Goal: Task Accomplishment & Management: Use online tool/utility

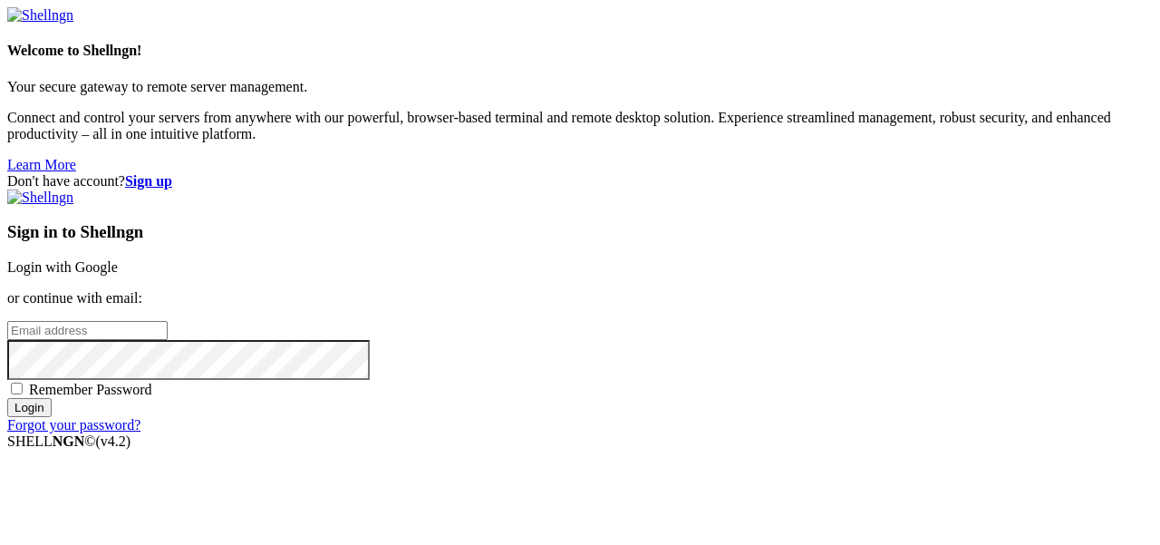
click at [118, 259] on link "Login with Google" at bounding box center [62, 266] width 111 height 15
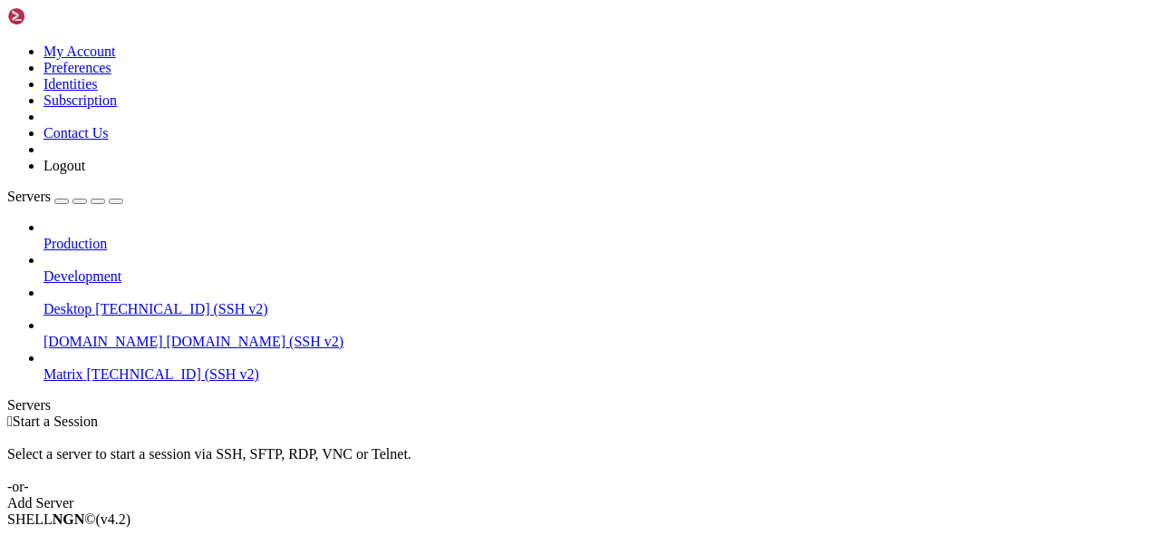
click at [73, 366] on span "Matrix" at bounding box center [63, 373] width 40 height 15
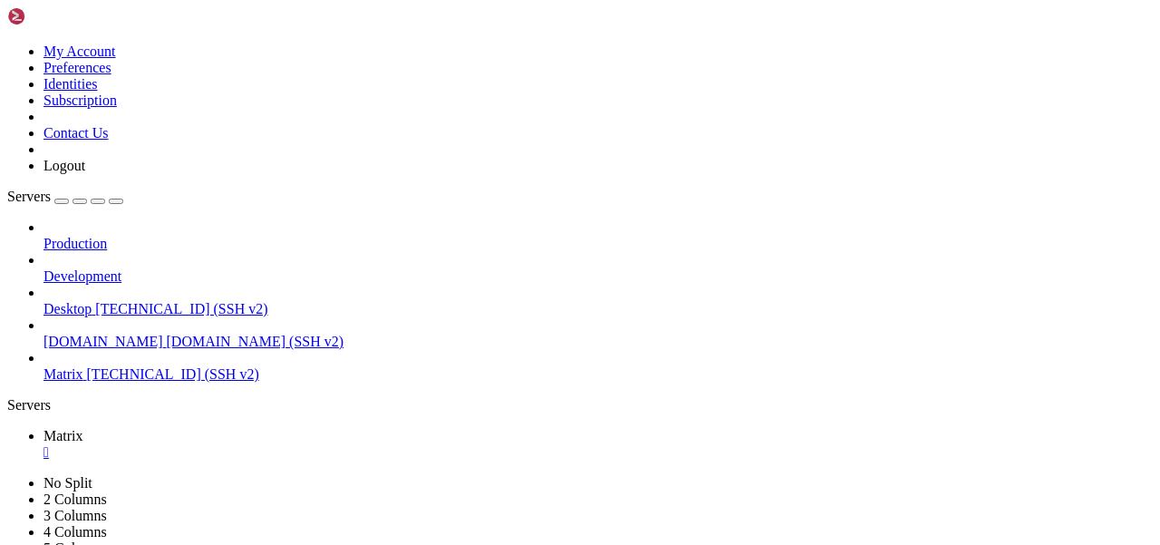
scroll to position [76, 0]
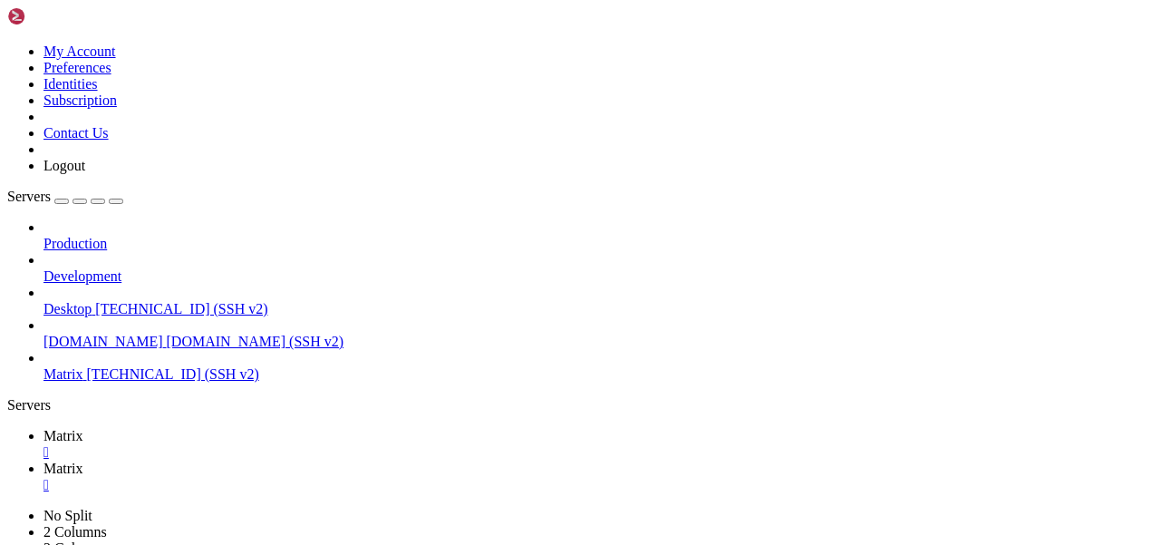
type input "/home/mau/tmp/maubot-llm/maubot_llm"
type textarea "@command.argument("prompt", pass_raw=True)"
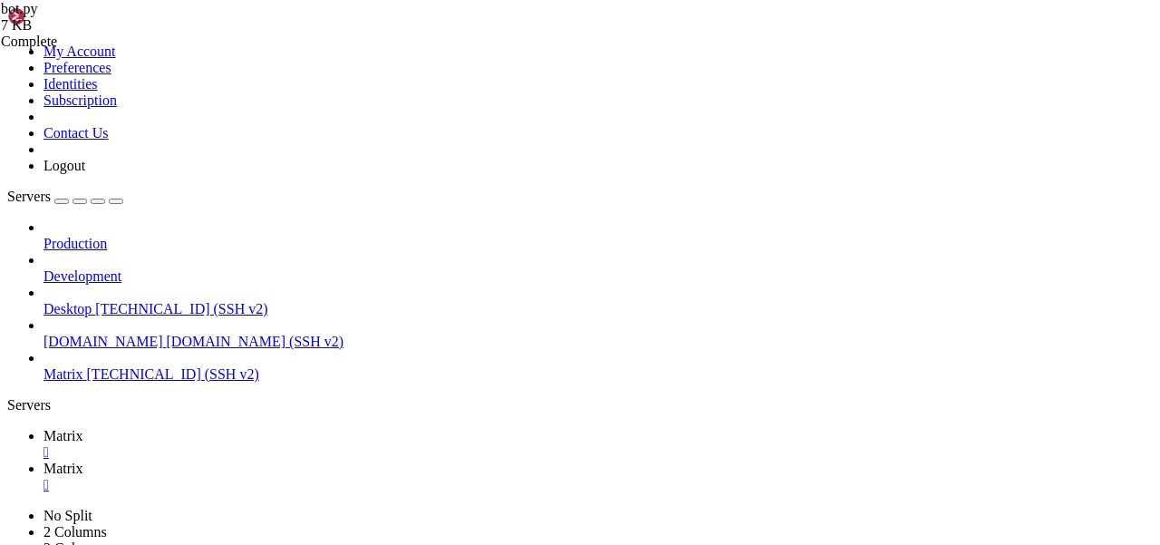
scroll to position [714, 0]
drag, startPoint x: 544, startPoint y: 439, endPoint x: 381, endPoint y: 439, distance: 162.2
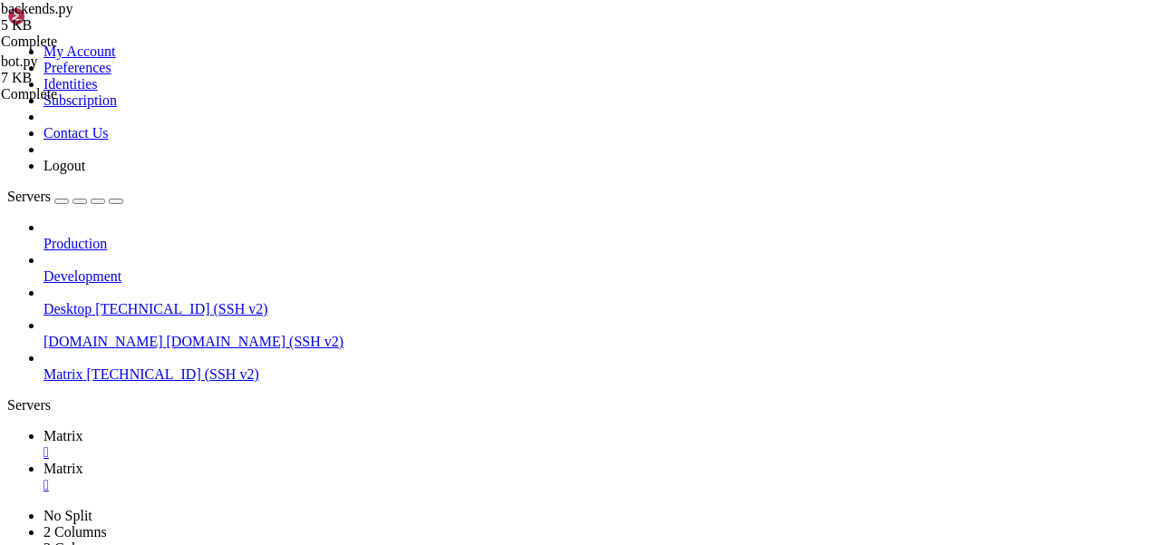
drag, startPoint x: 546, startPoint y: 437, endPoint x: 388, endPoint y: 437, distance: 157.7
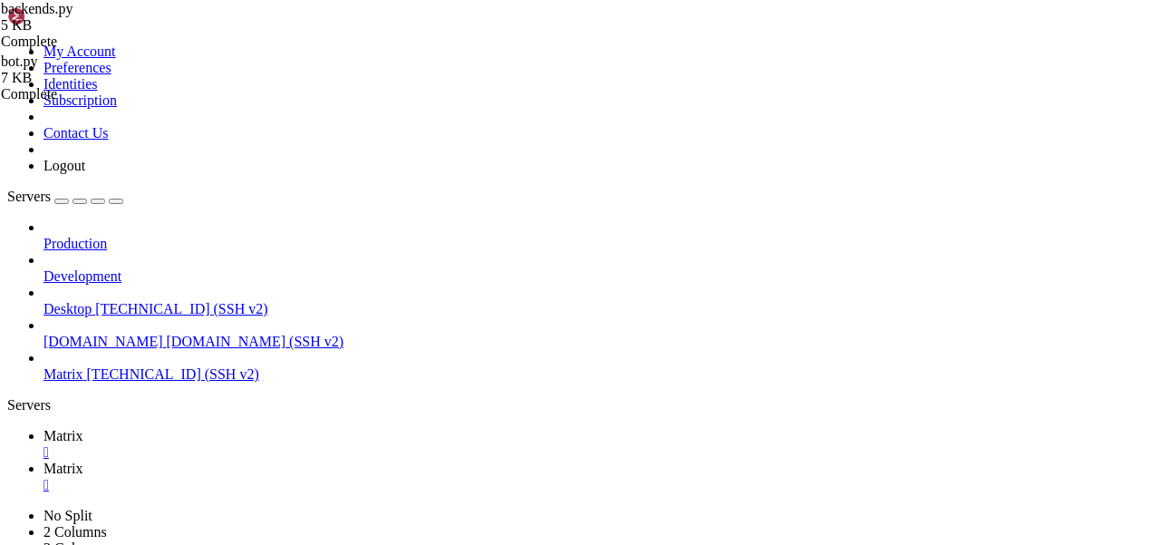
drag, startPoint x: 528, startPoint y: 314, endPoint x: 336, endPoint y: 254, distance: 201.2
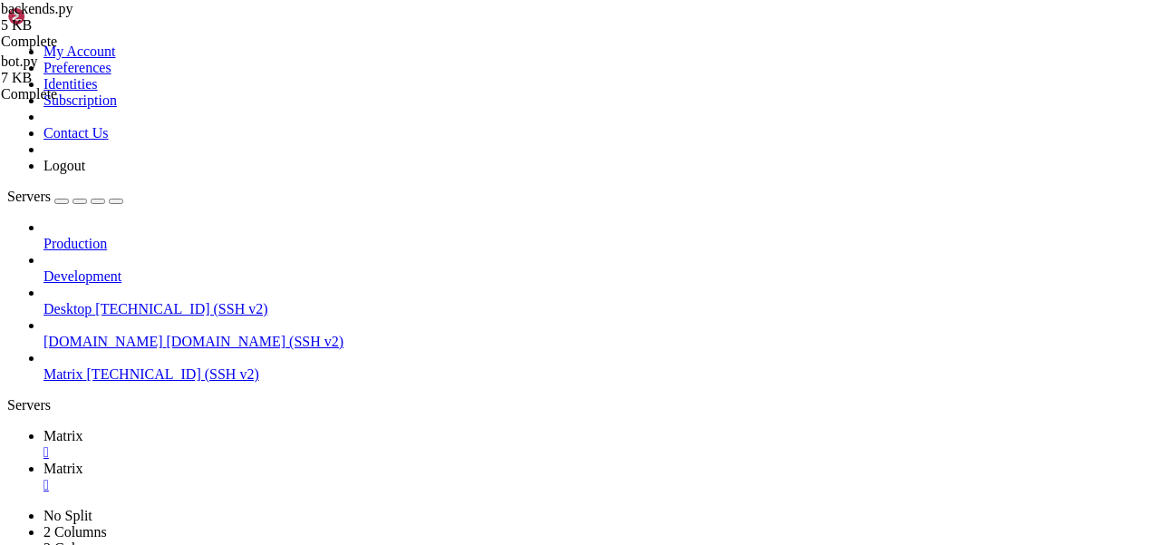
scroll to position [1011, 0]
drag, startPoint x: 359, startPoint y: 489, endPoint x: 341, endPoint y: 427, distance: 65.1
paste textarea "model=choice.get("model", None)"
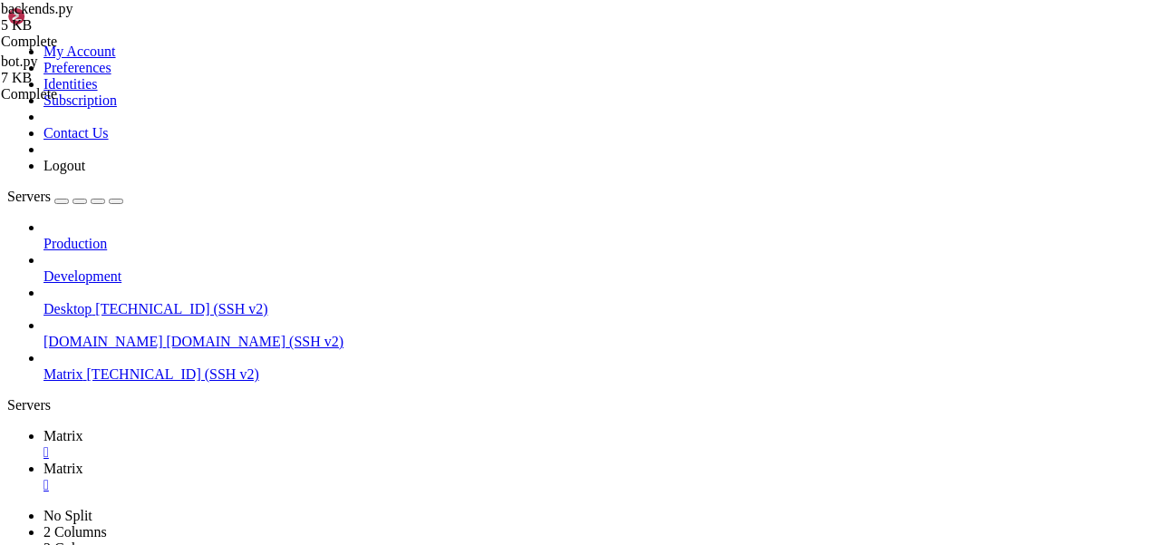
scroll to position [1000, 0]
type textarea "return ChatCompletion("
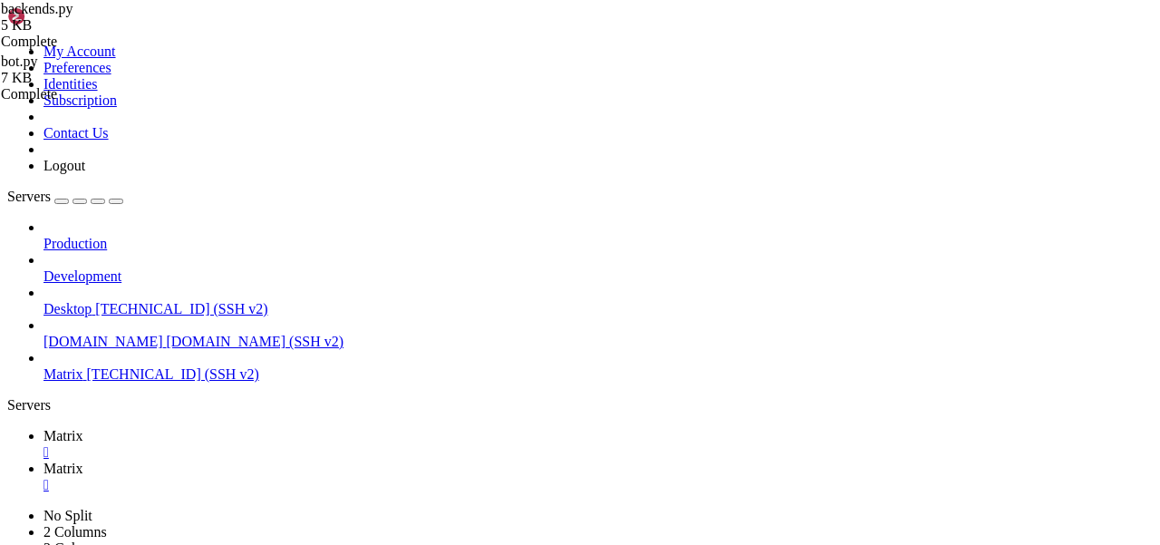
scroll to position [1000, 0]
type textarea ")"
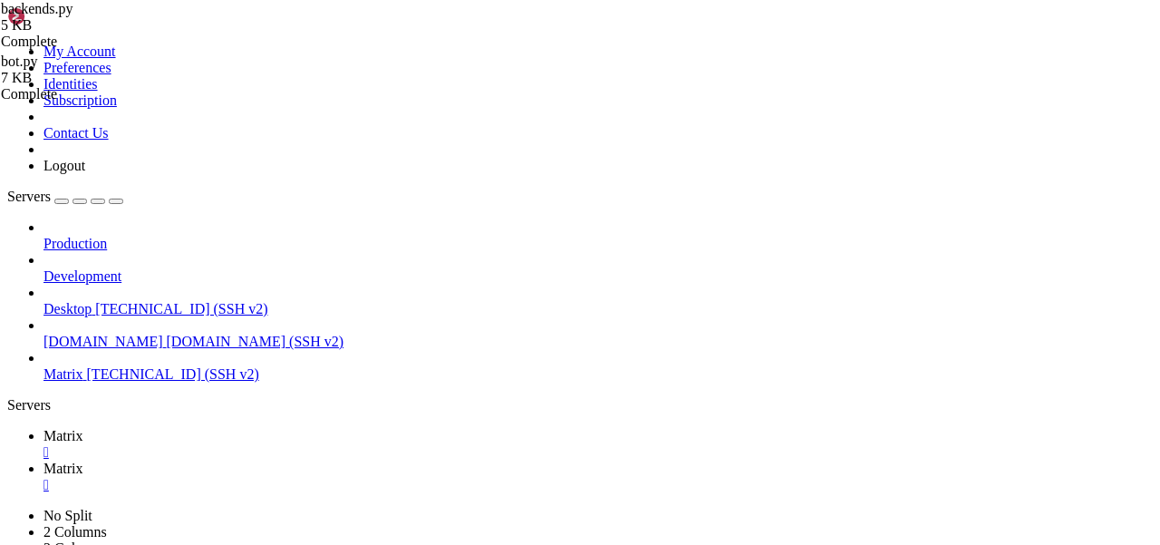
click at [83, 428] on span "Matrix" at bounding box center [63, 435] width 40 height 15
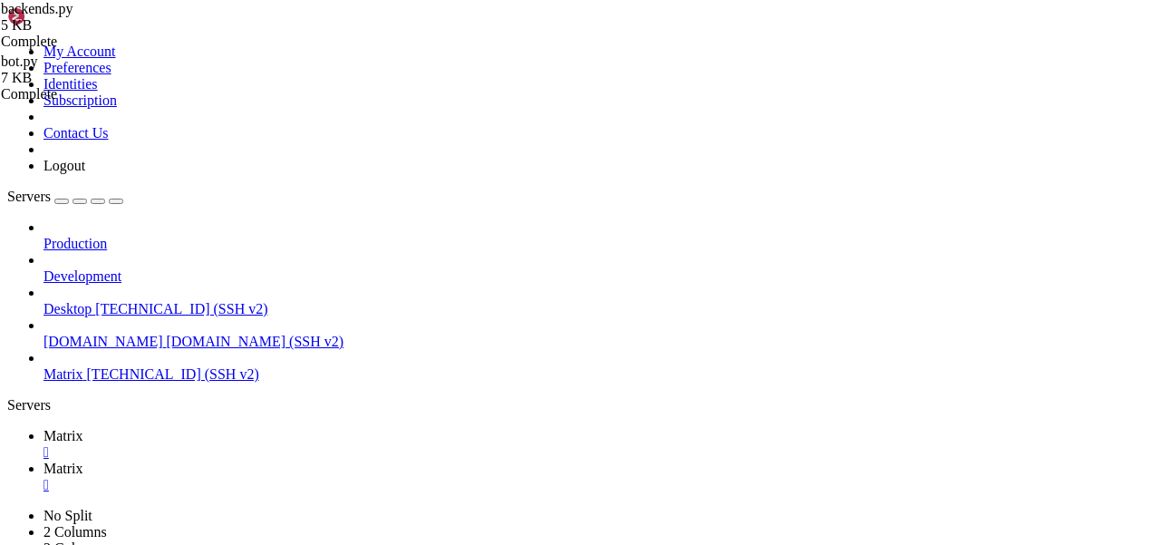
scroll to position [230, 0]
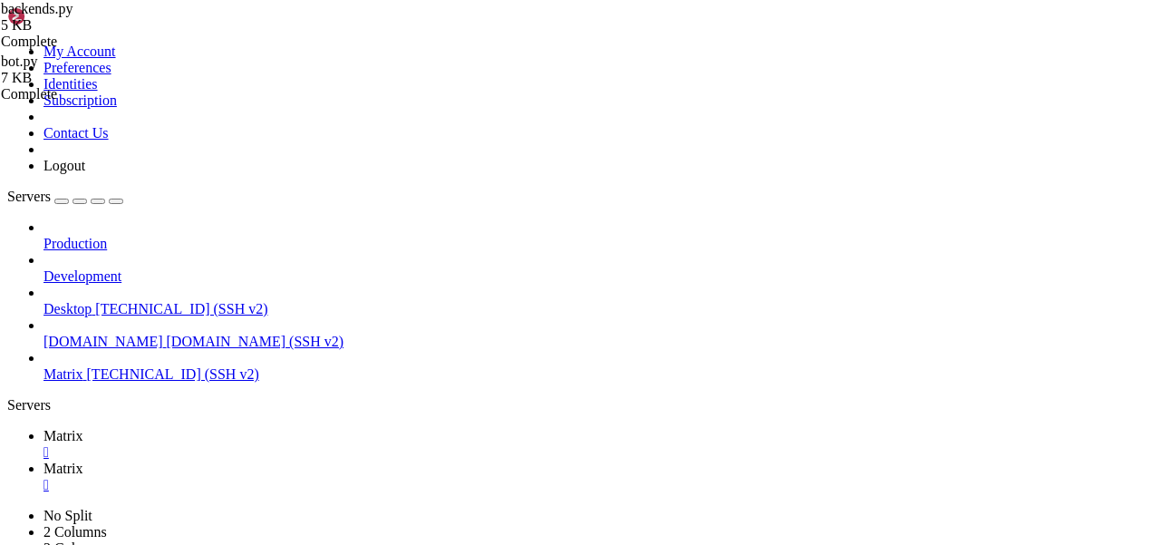
click at [83, 460] on span "Matrix" at bounding box center [63, 467] width 40 height 15
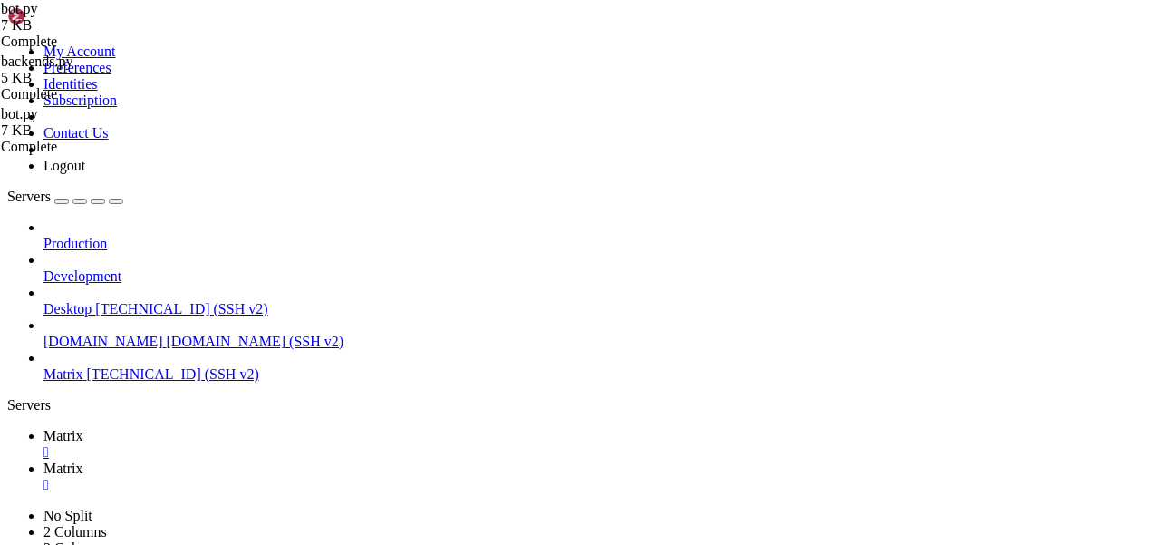
type textarea "return"
type textarea "if evt.sender = "@cleaner:[DOMAIN_NAME]""
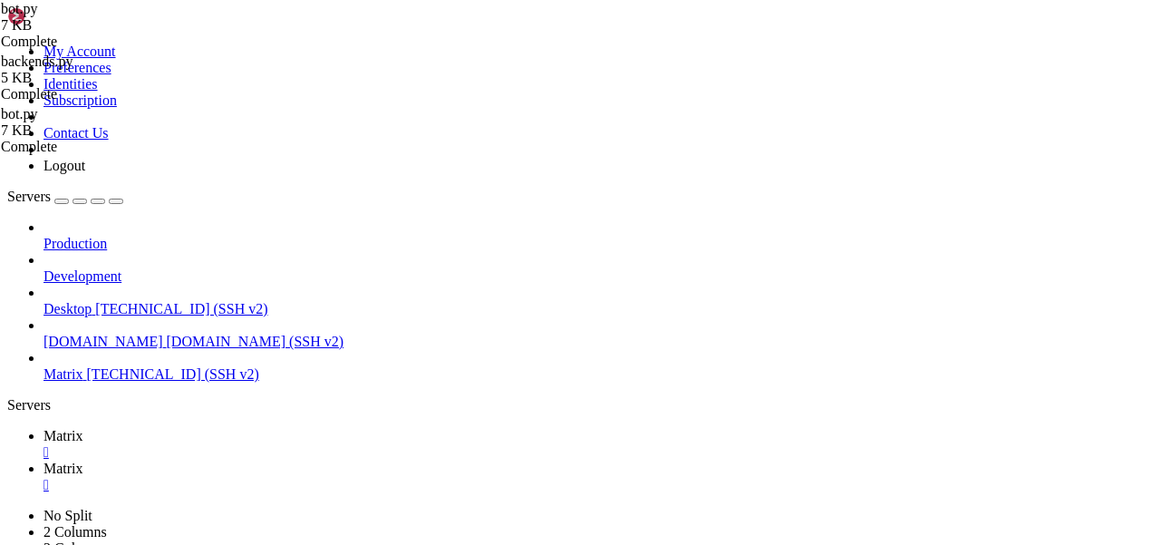
scroll to position [1428, 0]
type textarea "return if evt.content.body.startswith("!"):"
click at [364, 460] on link "Matrix " at bounding box center [597, 476] width 1109 height 33
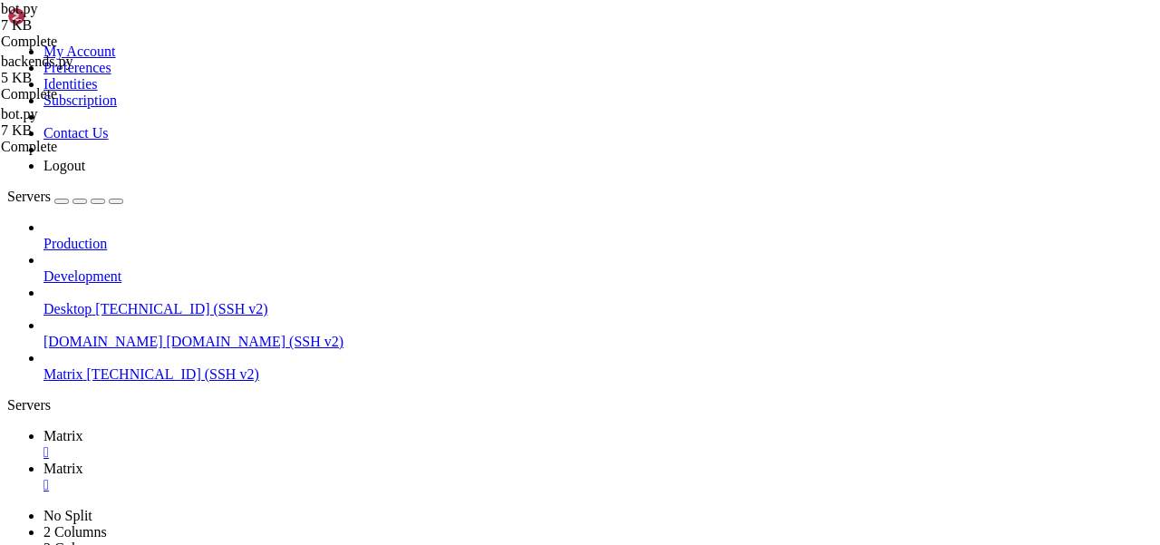
click at [355, 460] on link "Matrix " at bounding box center [597, 476] width 1109 height 33
type textarea "if evt.sender == "@cleaner:[DOMAIN_NAME]""
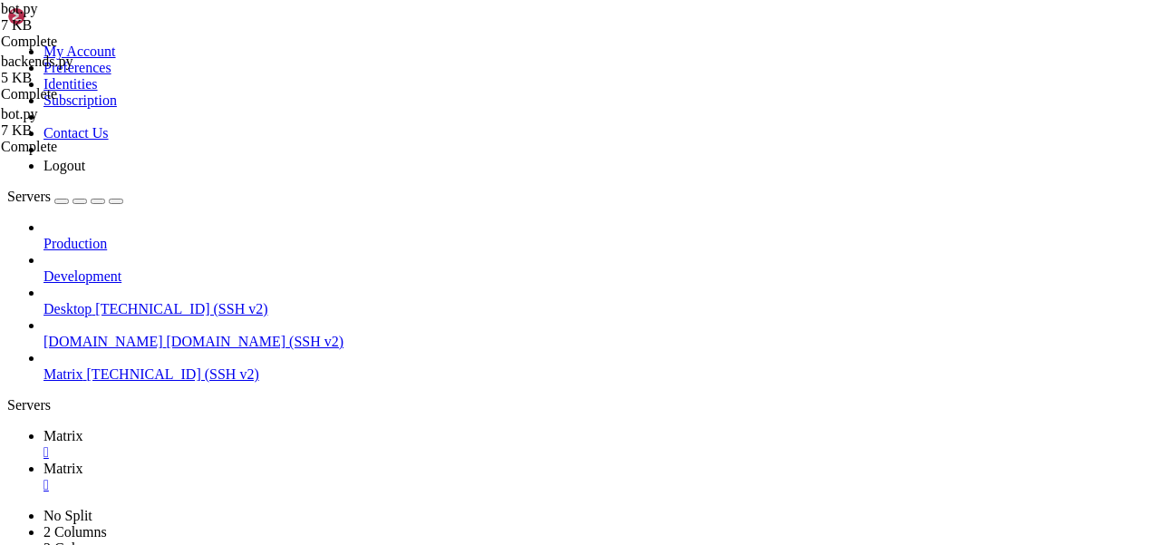
click at [43, 428] on icon at bounding box center [43, 435] width 0 height 15
